Goal: Contribute content: Contribute content

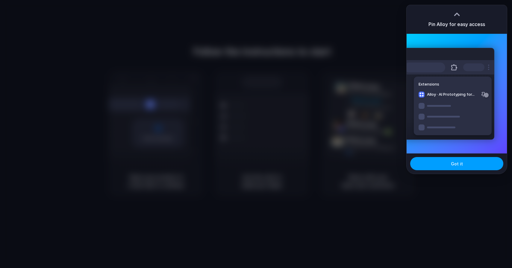
click at [462, 159] on button "Got it" at bounding box center [456, 163] width 93 height 13
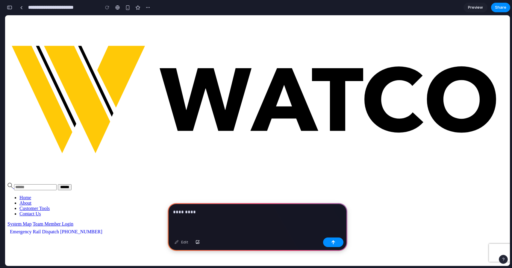
click at [50, 206] on link "Customer Tools" at bounding box center [34, 208] width 30 height 5
click at [227, 215] on p "*********" at bounding box center [257, 212] width 169 height 7
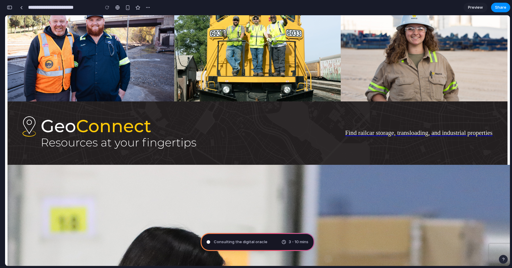
scroll to position [867, 0]
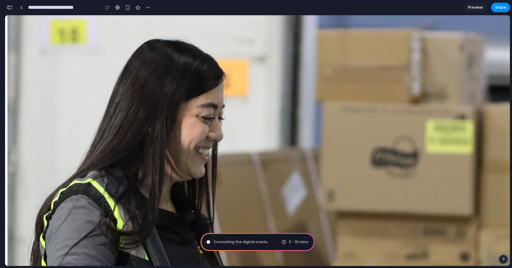
click at [5, 15] on button "Watch Video" at bounding box center [5, 15] width 0 height 0
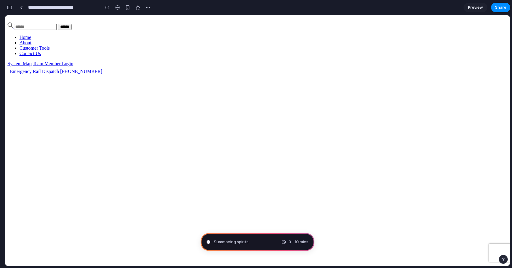
scroll to position [108, 0]
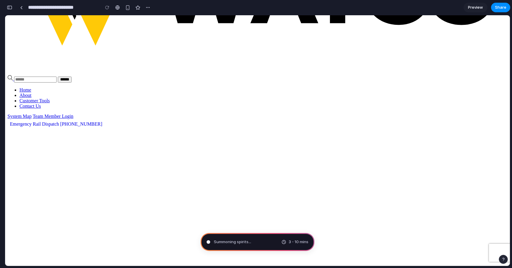
click at [13, 75] on img at bounding box center [9, 77] width 5 height 5
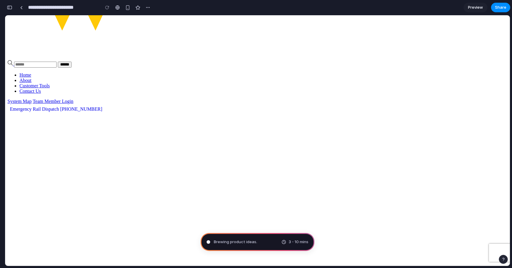
scroll to position [0, 0]
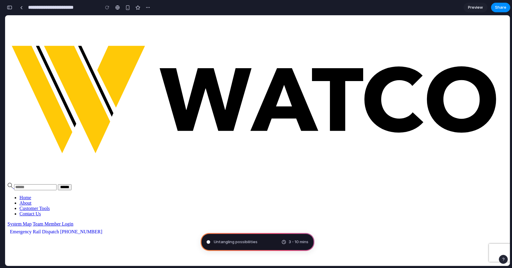
type input "**********"
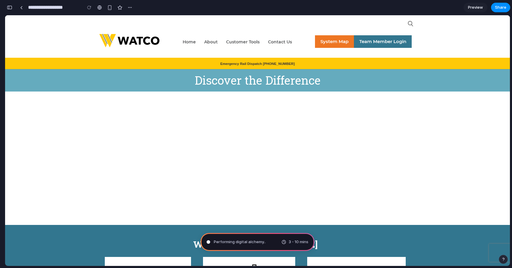
click at [220, 241] on span "Performing digital alchemy .." at bounding box center [240, 242] width 52 height 6
click at [321, 42] on link "System Map" at bounding box center [334, 41] width 39 height 13
click at [11, 7] on div "button" at bounding box center [9, 7] width 5 height 4
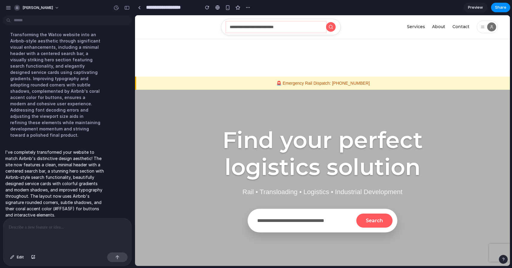
click at [263, 30] on input "text" at bounding box center [276, 27] width 100 height 11
click at [327, 26] on div at bounding box center [331, 27] width 10 height 10
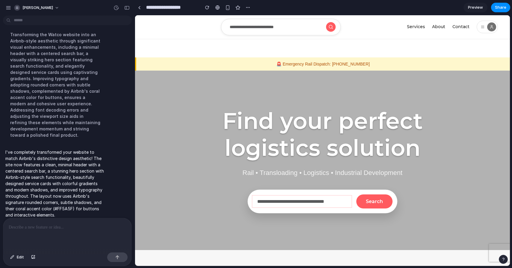
click at [298, 202] on input "text" at bounding box center [301, 202] width 99 height 12
click at [367, 202] on button "Search" at bounding box center [374, 201] width 37 height 14
click at [325, 204] on input "text" at bounding box center [301, 202] width 99 height 12
click at [421, 31] on link "Services" at bounding box center [416, 27] width 18 height 12
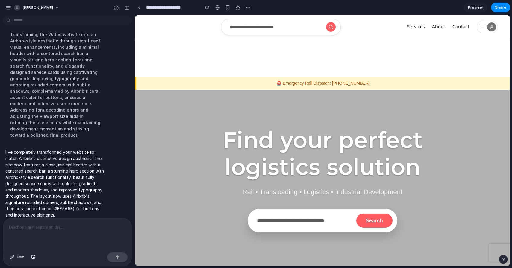
click at [421, 31] on link "Services" at bounding box center [416, 27] width 18 height 12
click at [420, 24] on link "Services" at bounding box center [416, 27] width 18 height 12
click at [437, 30] on link "About" at bounding box center [438, 27] width 13 height 12
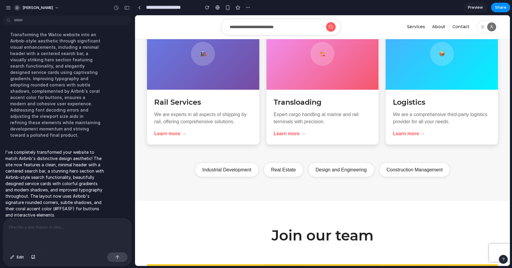
scroll to position [276, 0]
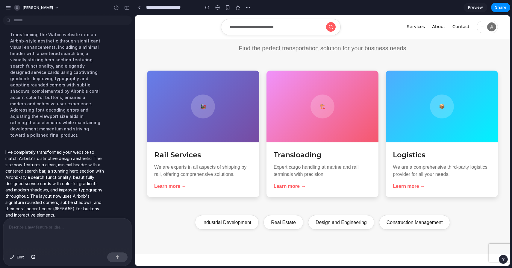
click at [175, 184] on div "Learn more →" at bounding box center [170, 186] width 32 height 7
click at [223, 228] on div "Industrial Development" at bounding box center [227, 222] width 64 height 15
click at [208, 224] on div "Industrial Development" at bounding box center [227, 222] width 64 height 15
click at [170, 184] on div "Learn more →" at bounding box center [170, 186] width 32 height 7
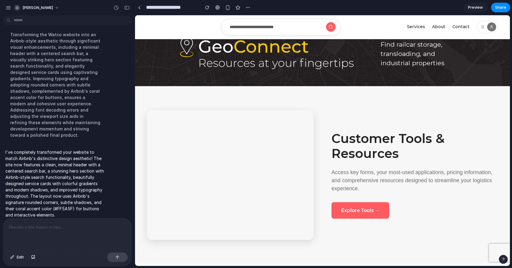
scroll to position [756, 0]
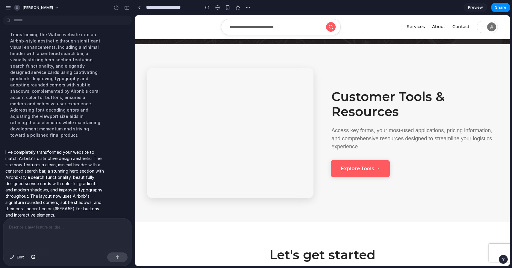
click at [354, 167] on button "Explore Tools →" at bounding box center [360, 168] width 59 height 17
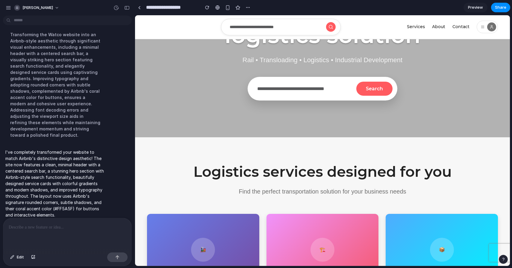
scroll to position [0, 0]
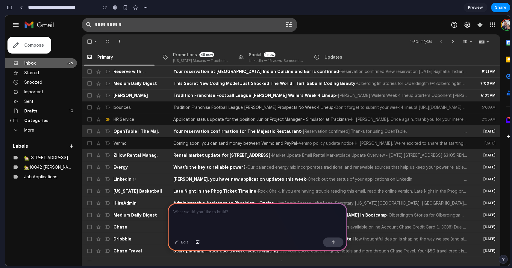
click at [215, 214] on p at bounding box center [257, 212] width 169 height 7
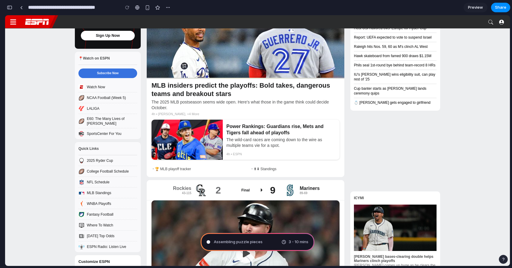
scroll to position [22, 0]
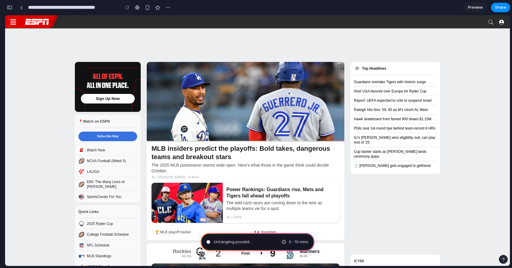
type input "**********"
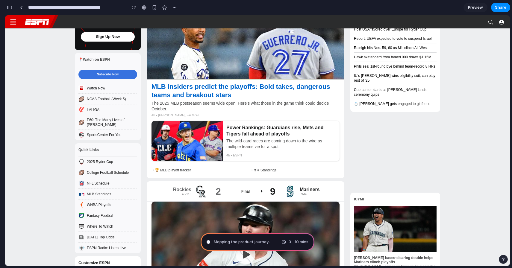
scroll to position [83, 0]
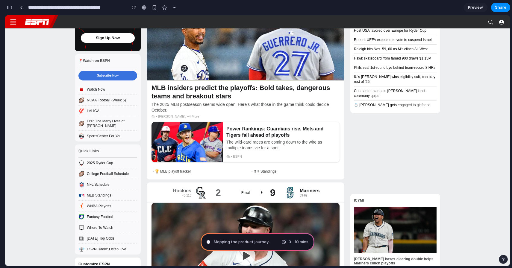
click at [13, 8] on button "button" at bounding box center [10, 8] width 10 height 10
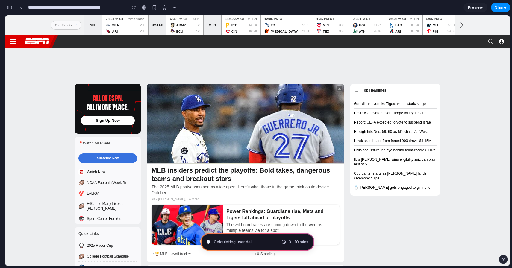
scroll to position [169, 0]
click at [10, 7] on div "button" at bounding box center [9, 7] width 5 height 4
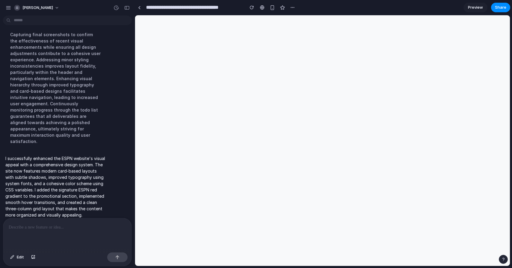
scroll to position [0, 0]
